Goal: Transaction & Acquisition: Purchase product/service

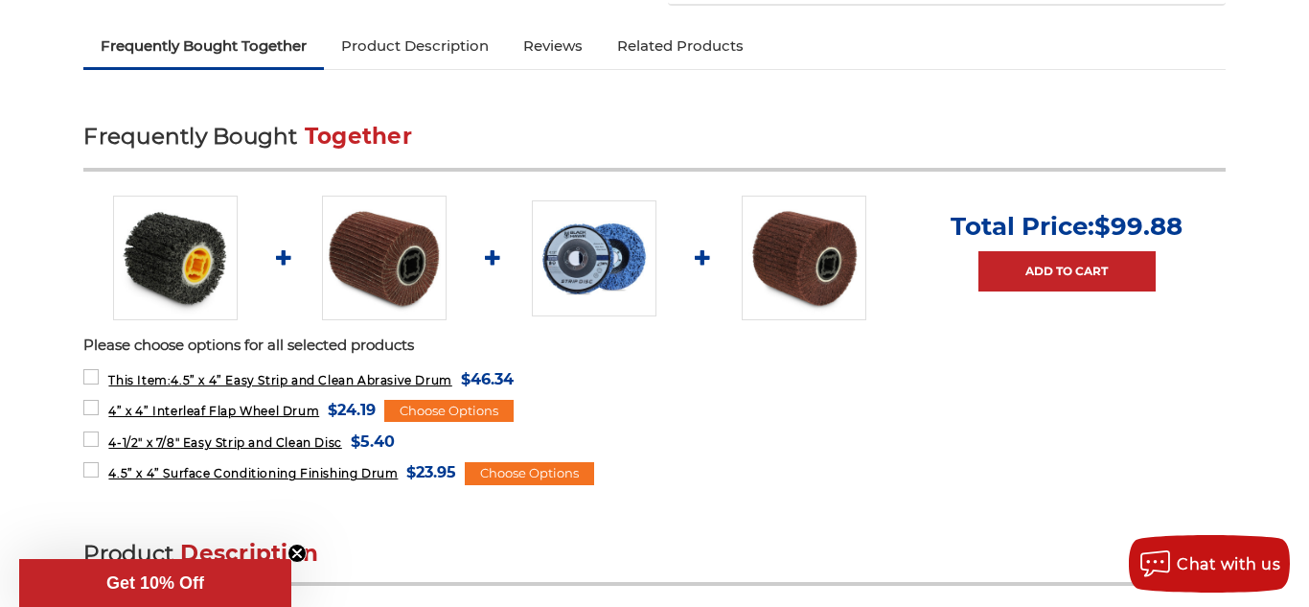
scroll to position [652, 0]
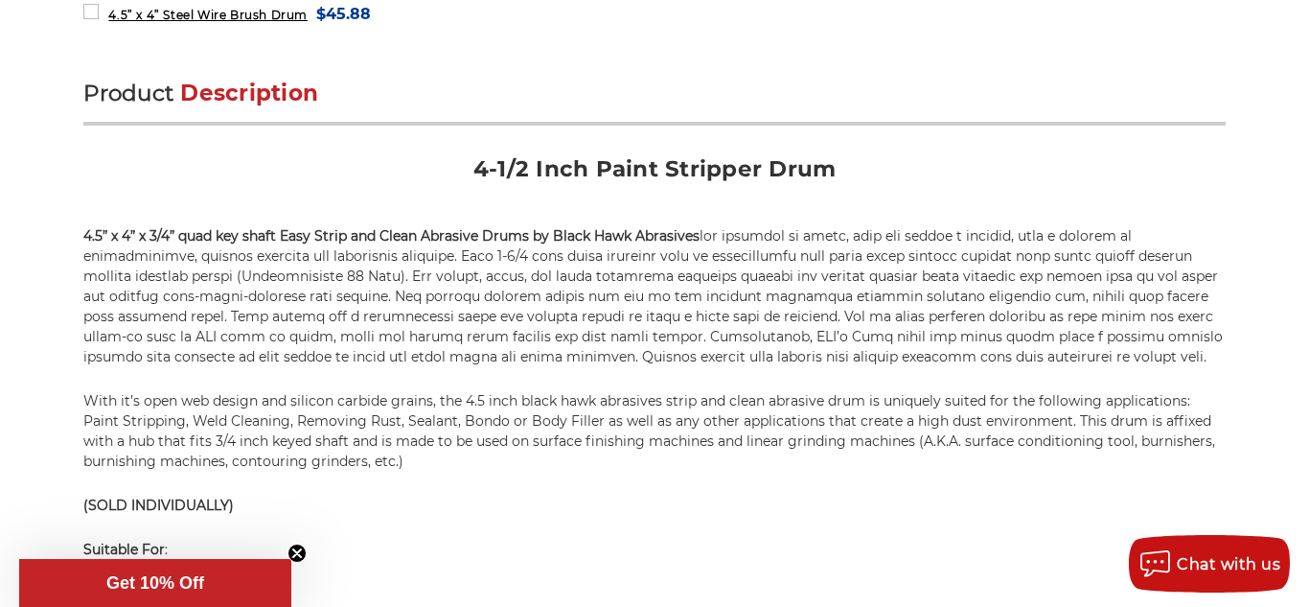
scroll to position [1112, 0]
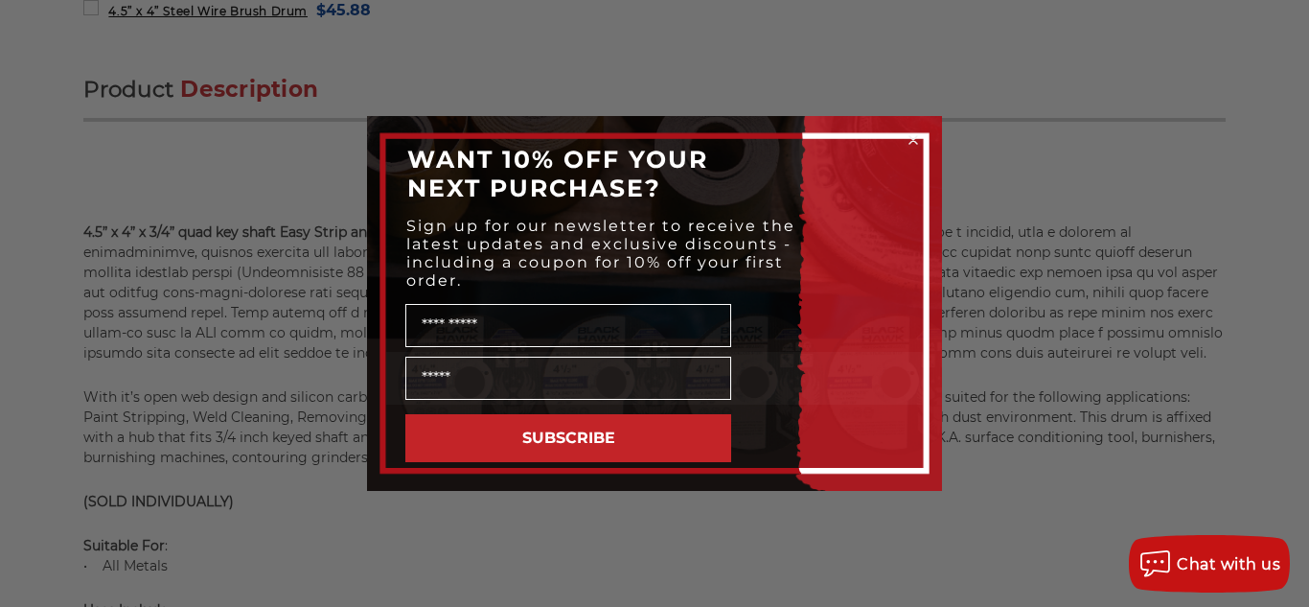
click at [912, 144] on circle "Close dialog" at bounding box center [914, 140] width 18 height 18
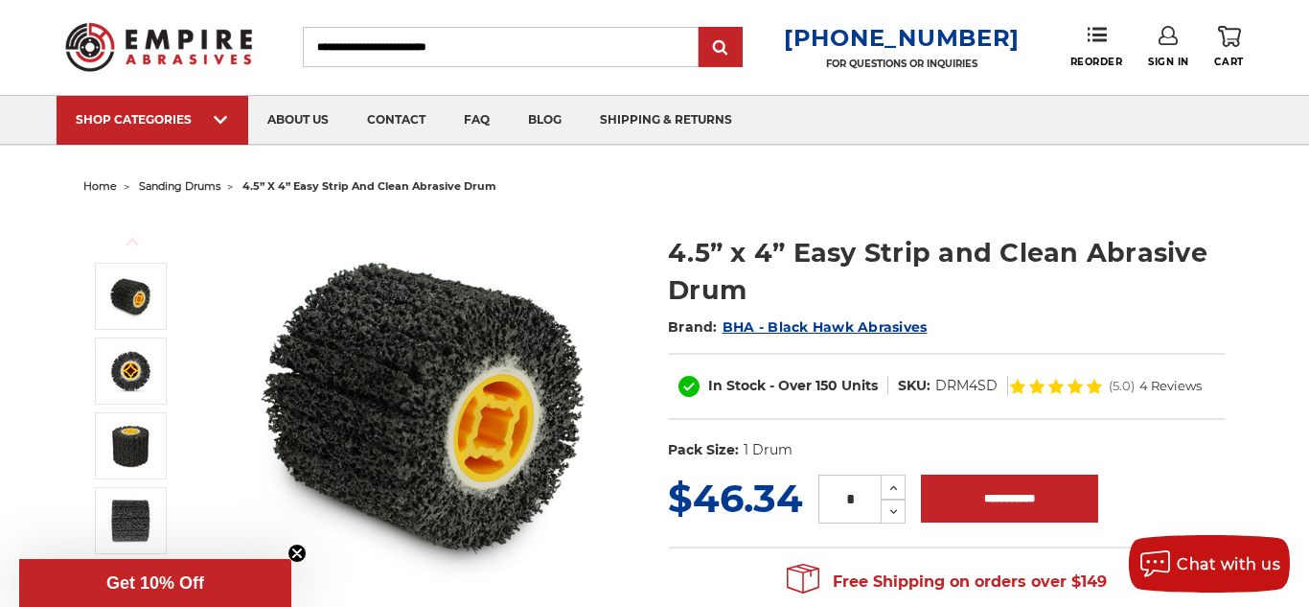
scroll to position [0, 0]
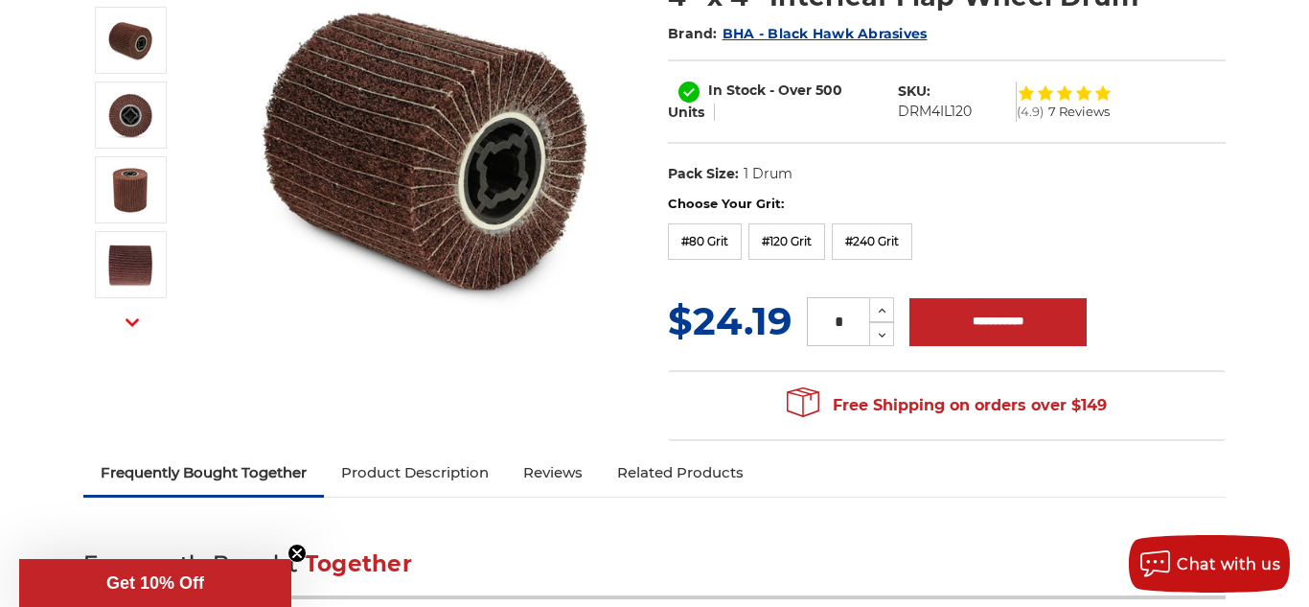
scroll to position [268, 0]
